Goal: Navigation & Orientation: Find specific page/section

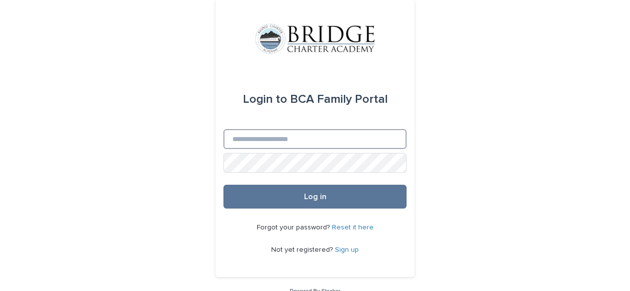
click at [236, 142] on input "Email" at bounding box center [314, 139] width 183 height 20
type input "**********"
click at [223, 185] on button "Log in" at bounding box center [314, 197] width 183 height 24
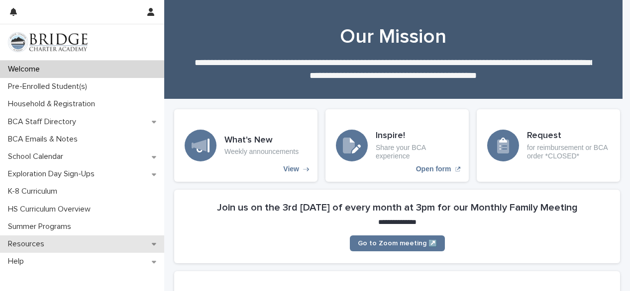
click at [22, 241] on p "Resources" at bounding box center [28, 244] width 48 height 9
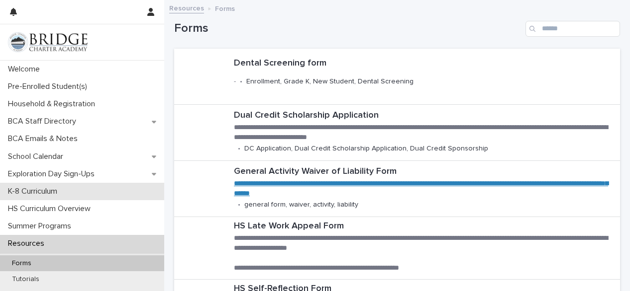
scroll to position [65, 0]
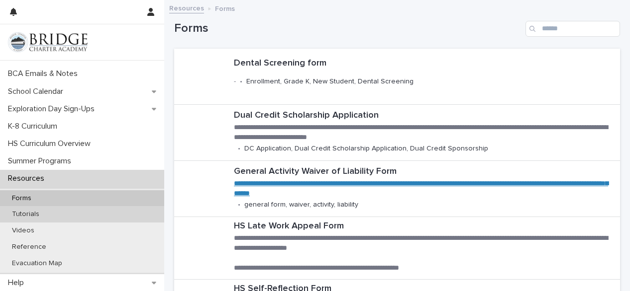
click at [40, 209] on div "Tutorials" at bounding box center [82, 214] width 164 height 16
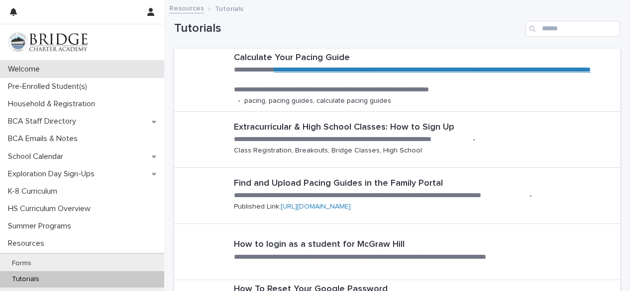
click at [23, 67] on p "Welcome" at bounding box center [26, 69] width 44 height 9
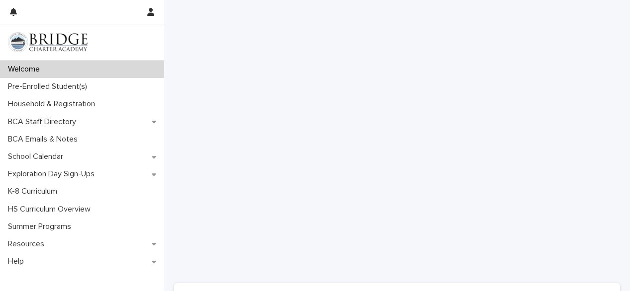
scroll to position [661, 0]
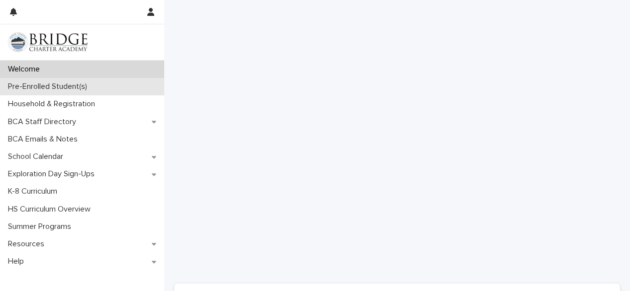
click at [56, 83] on p "Pre-Enrolled Student(s)" at bounding box center [49, 86] width 91 height 9
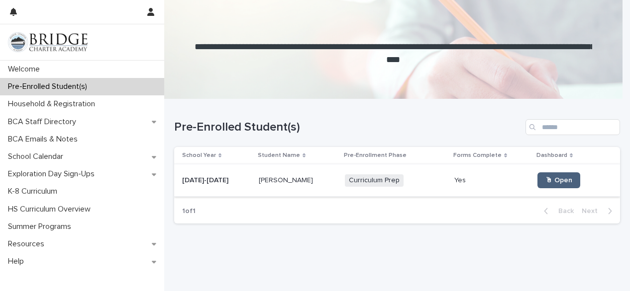
click at [542, 176] on link "🖱 Open" at bounding box center [558, 181] width 43 height 16
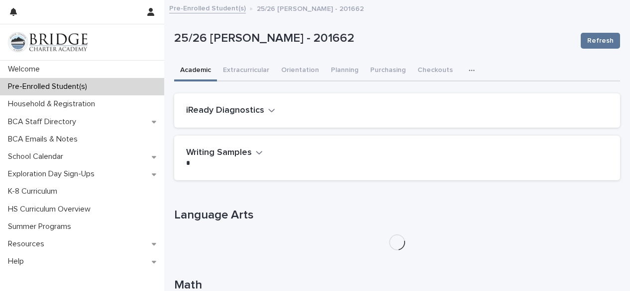
click at [260, 110] on h2 "iReady Diagnostics" at bounding box center [225, 110] width 78 height 11
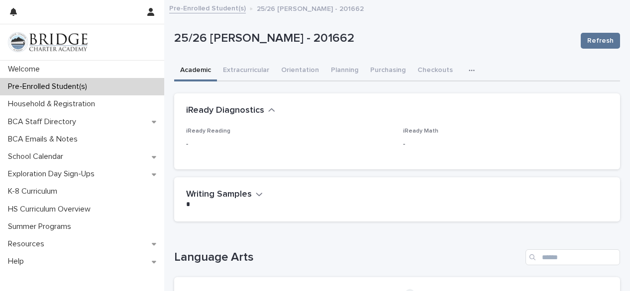
click at [213, 131] on span "iReady Reading" at bounding box center [208, 131] width 44 height 6
click at [414, 134] on p "iReady Math" at bounding box center [505, 131] width 205 height 7
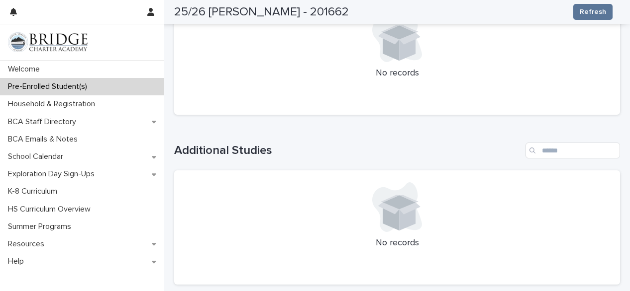
scroll to position [1036, 0]
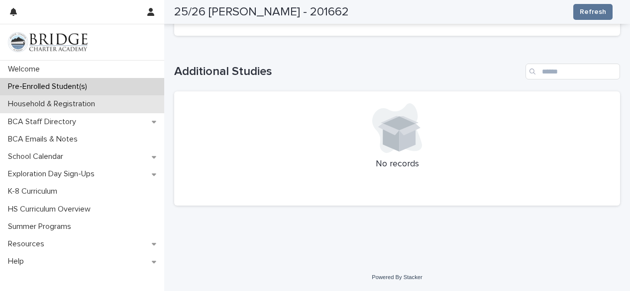
click at [72, 104] on p "Household & Registration" at bounding box center [53, 103] width 99 height 9
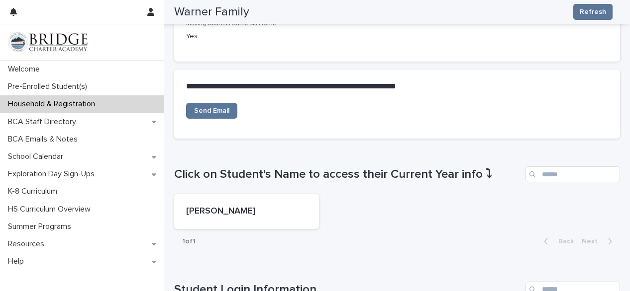
scroll to position [308, 0]
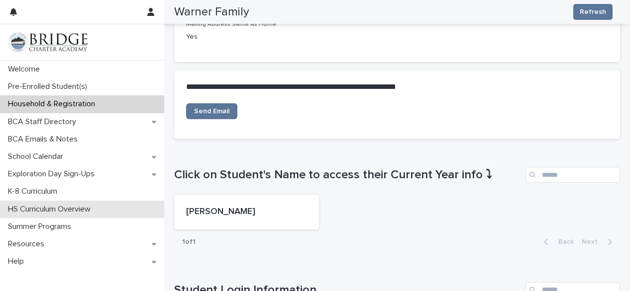
click at [45, 205] on p "HS Curriculum Overview" at bounding box center [51, 209] width 95 height 9
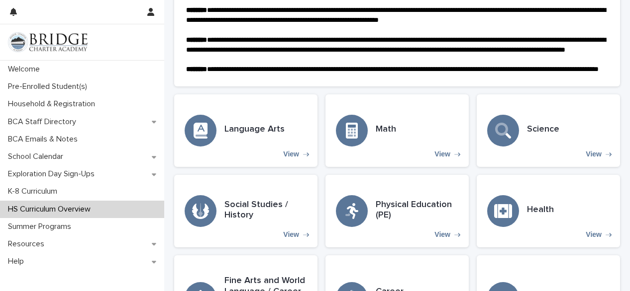
scroll to position [208, 0]
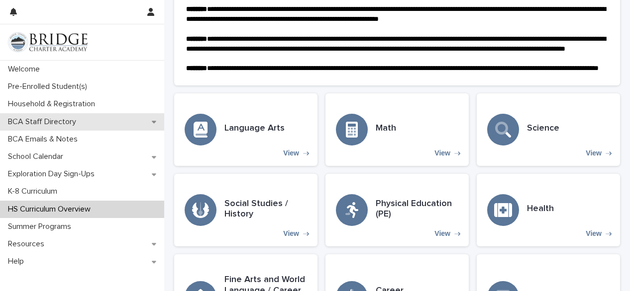
click at [55, 118] on p "BCA Staff Directory" at bounding box center [44, 121] width 80 height 9
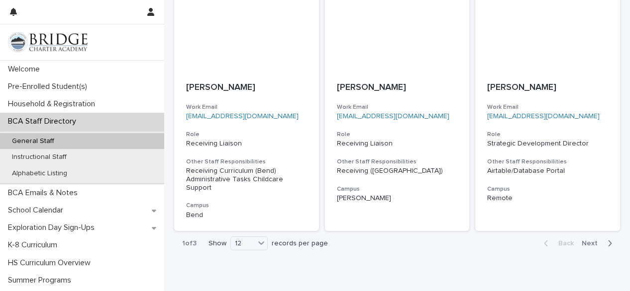
scroll to position [995, 0]
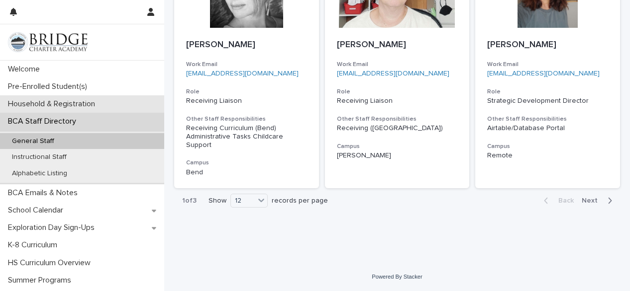
click at [35, 100] on p "Household & Registration" at bounding box center [53, 103] width 99 height 9
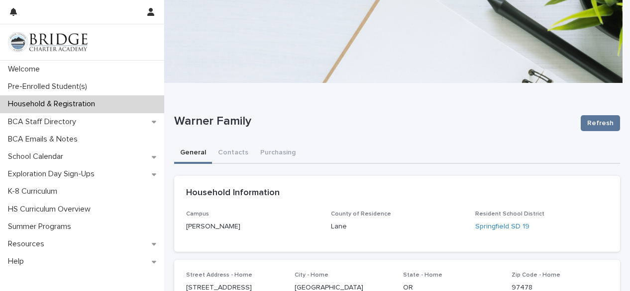
scroll to position [13, 0]
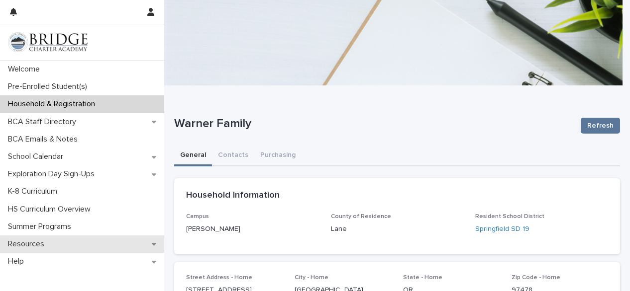
click at [40, 241] on p "Resources" at bounding box center [28, 244] width 48 height 9
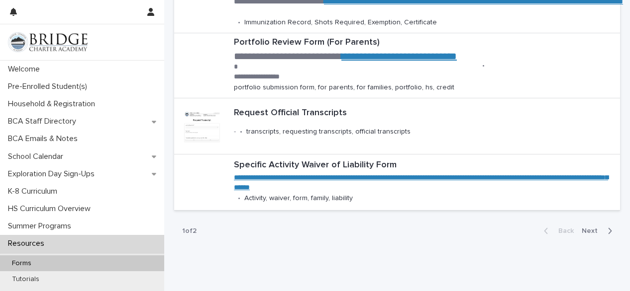
scroll to position [527, 0]
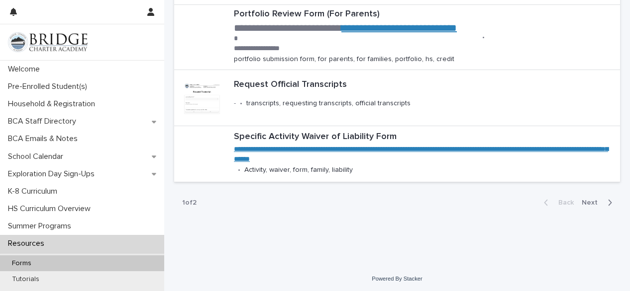
click at [581, 203] on span "Next" at bounding box center [592, 202] width 22 height 7
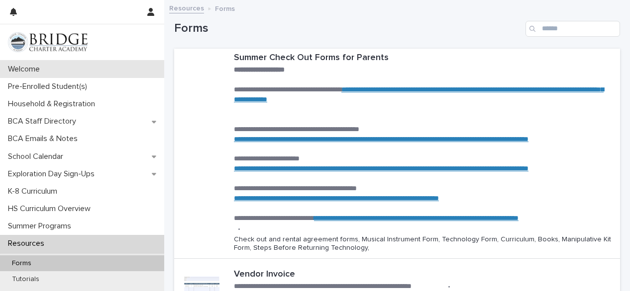
click at [56, 66] on div "Welcome" at bounding box center [82, 69] width 164 height 17
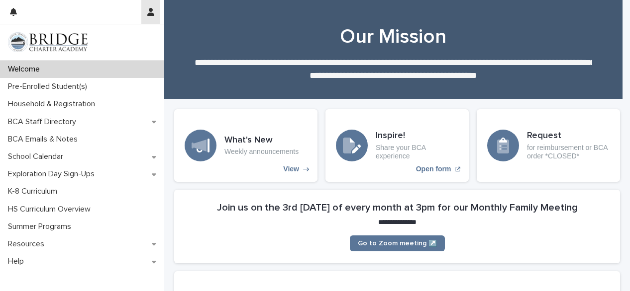
click at [151, 9] on icon "button" at bounding box center [150, 12] width 7 height 8
click at [92, 10] on div at bounding box center [315, 145] width 630 height 291
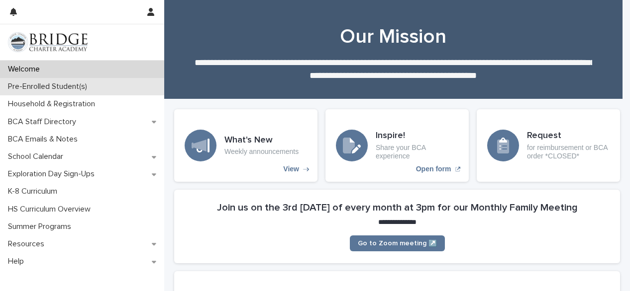
click at [58, 84] on p "Pre-Enrolled Student(s)" at bounding box center [49, 86] width 91 height 9
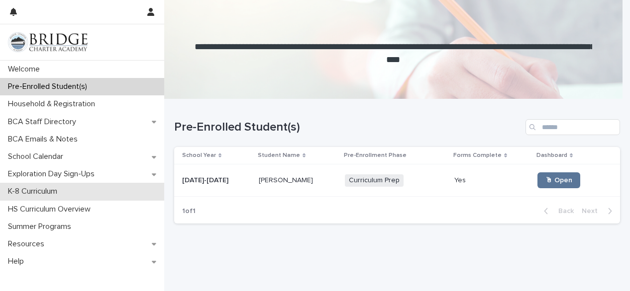
click at [69, 192] on div "K-8 Curriculum" at bounding box center [82, 191] width 164 height 17
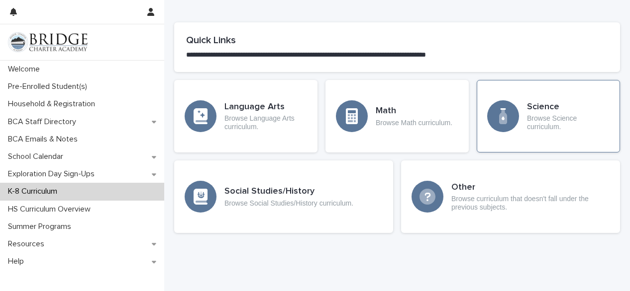
scroll to position [521, 0]
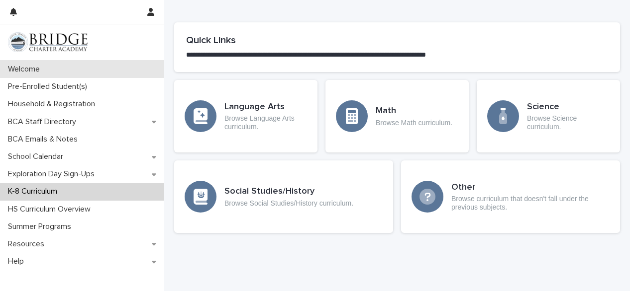
click at [34, 67] on p "Welcome" at bounding box center [26, 69] width 44 height 9
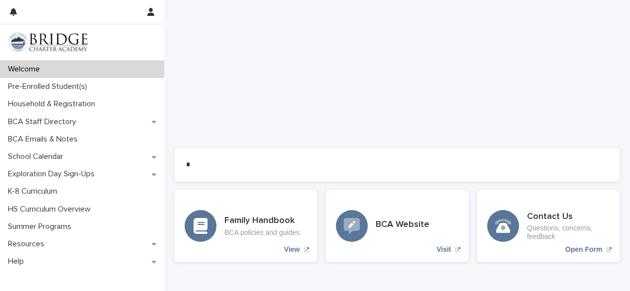
scroll to position [853, 0]
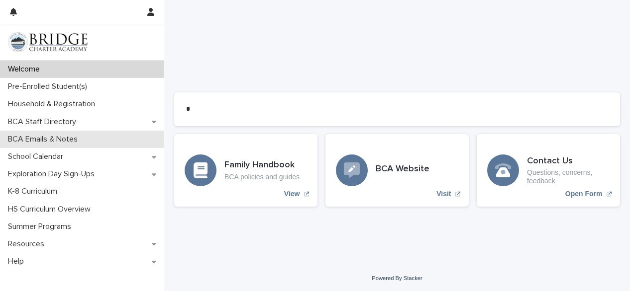
click at [42, 136] on p "BCA Emails & Notes" at bounding box center [45, 139] width 82 height 9
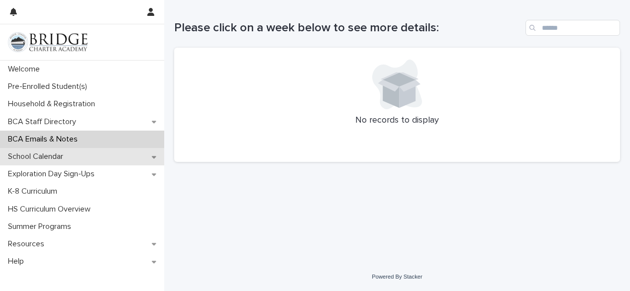
click at [32, 152] on div "School Calendar" at bounding box center [82, 156] width 164 height 17
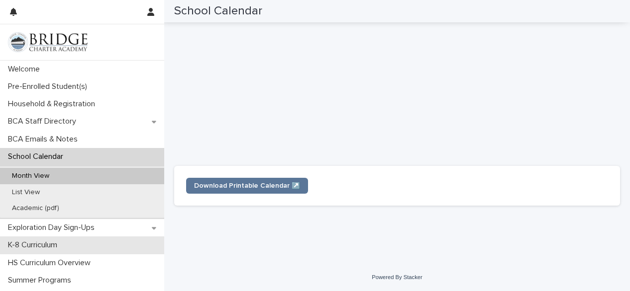
scroll to position [33, 0]
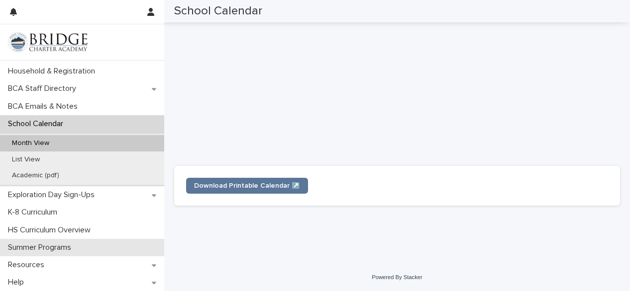
click at [42, 246] on p "Summer Programs" at bounding box center [41, 247] width 75 height 9
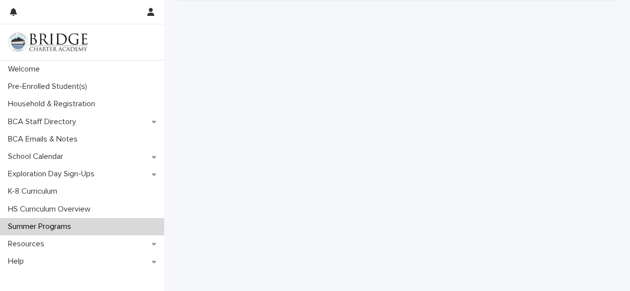
scroll to position [178, 0]
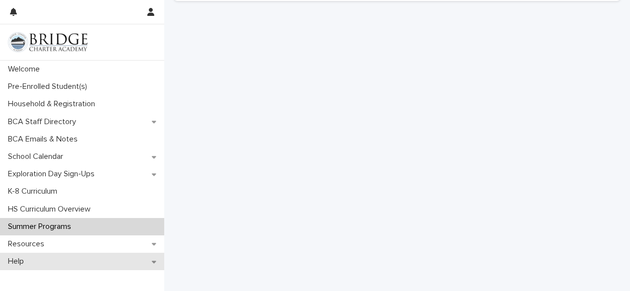
click at [75, 264] on div "Help" at bounding box center [82, 261] width 164 height 17
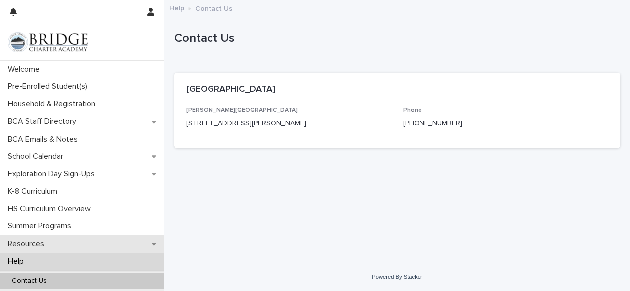
click at [27, 241] on p "Resources" at bounding box center [28, 244] width 48 height 9
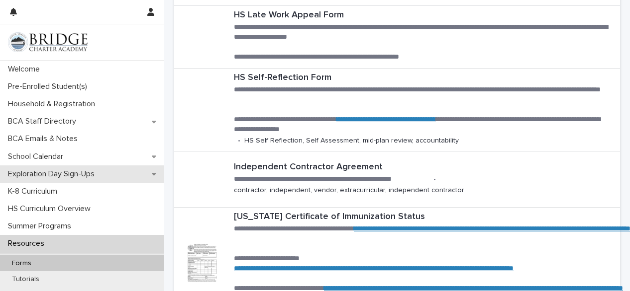
scroll to position [206, 0]
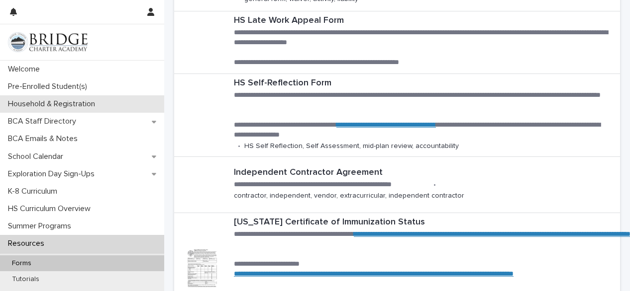
click at [49, 101] on p "Household & Registration" at bounding box center [53, 103] width 99 height 9
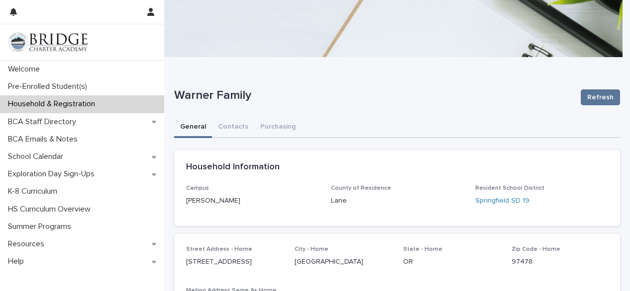
scroll to position [41, 0]
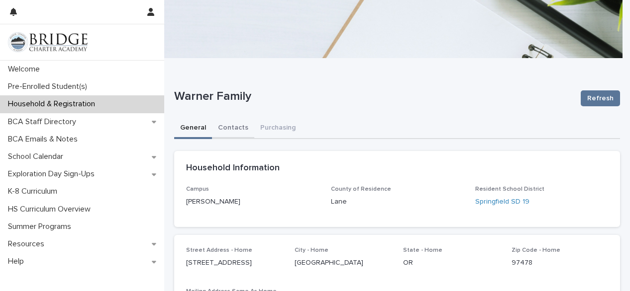
click at [239, 130] on button "Contacts" at bounding box center [233, 128] width 42 height 21
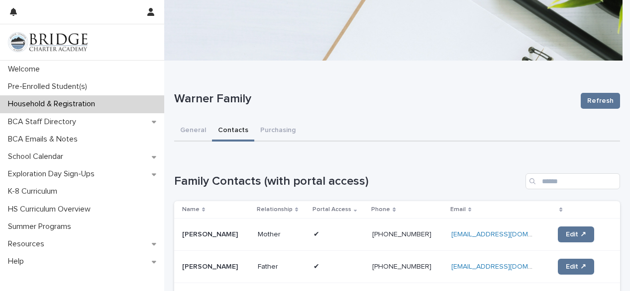
scroll to position [35, 0]
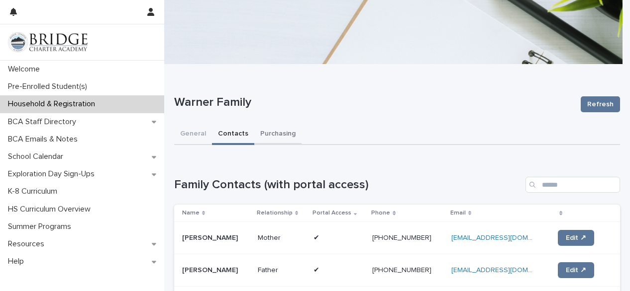
click at [273, 132] on button "Purchasing" at bounding box center [277, 134] width 47 height 21
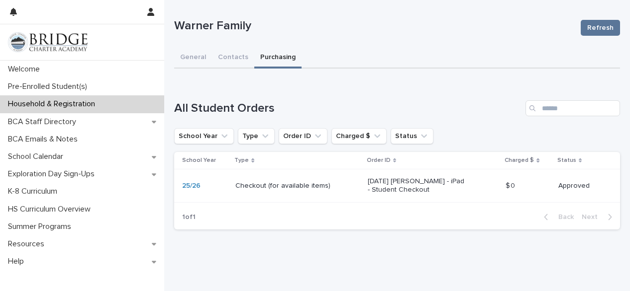
scroll to position [110, 0]
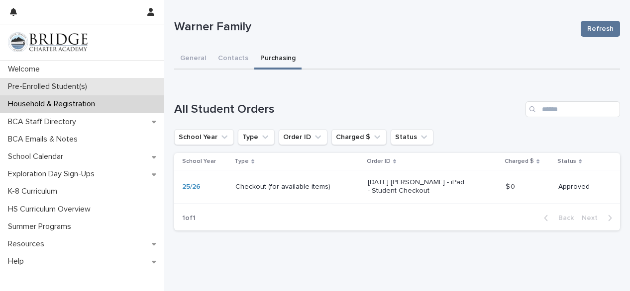
click at [45, 91] on p "Pre-Enrolled Student(s)" at bounding box center [49, 86] width 91 height 9
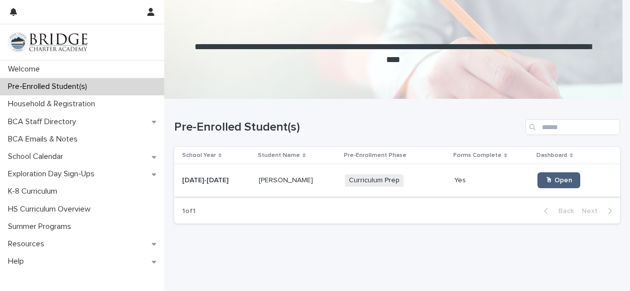
click at [547, 181] on span "🖱 Open" at bounding box center [558, 180] width 27 height 7
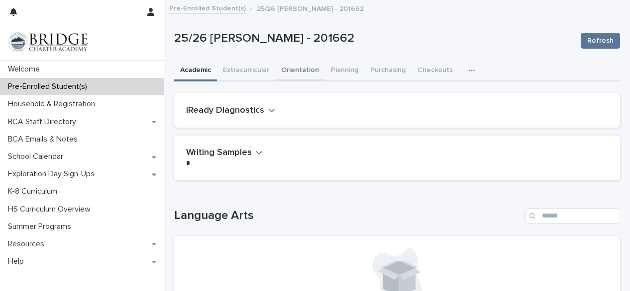
click at [292, 67] on button "Orientation" at bounding box center [300, 71] width 50 height 21
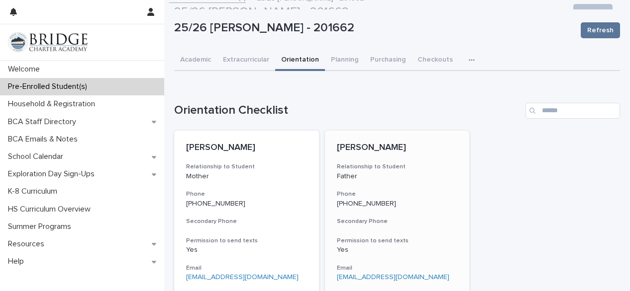
scroll to position [9, 0]
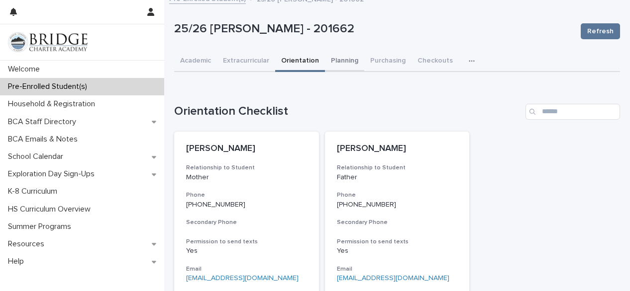
click at [344, 65] on button "Planning" at bounding box center [344, 61] width 39 height 21
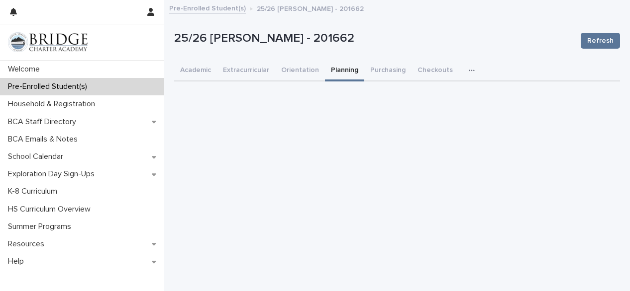
click at [463, 69] on button "button" at bounding box center [474, 71] width 22 height 20
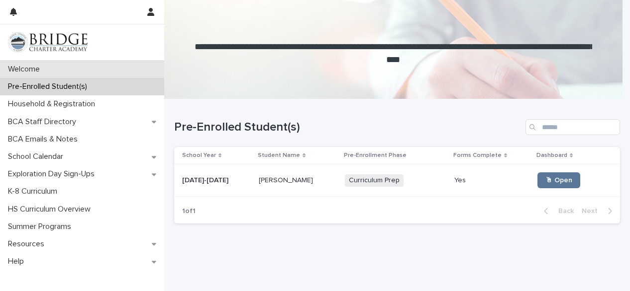
click at [30, 70] on p "Welcome" at bounding box center [26, 69] width 44 height 9
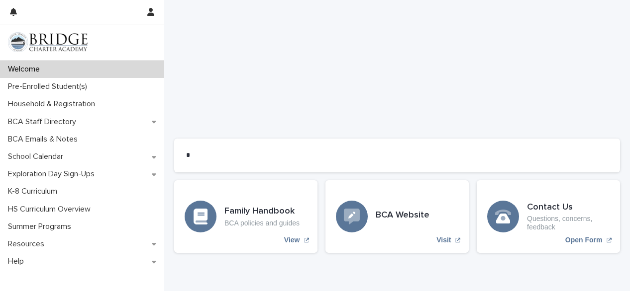
scroll to position [853, 0]
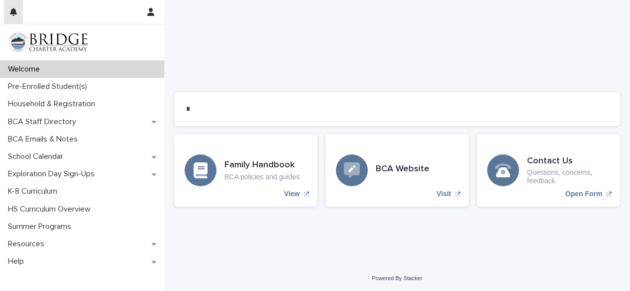
click at [15, 11] on icon "button" at bounding box center [13, 12] width 7 height 8
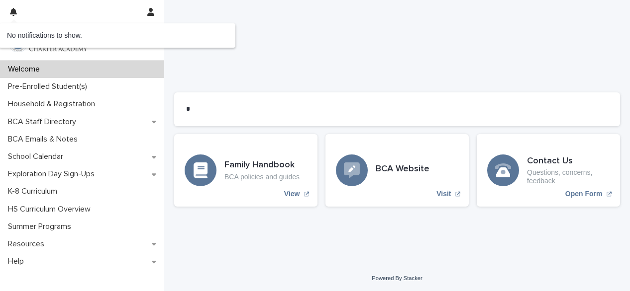
click at [15, 11] on icon "button" at bounding box center [13, 12] width 7 height 8
